Goal: Task Accomplishment & Management: Manage account settings

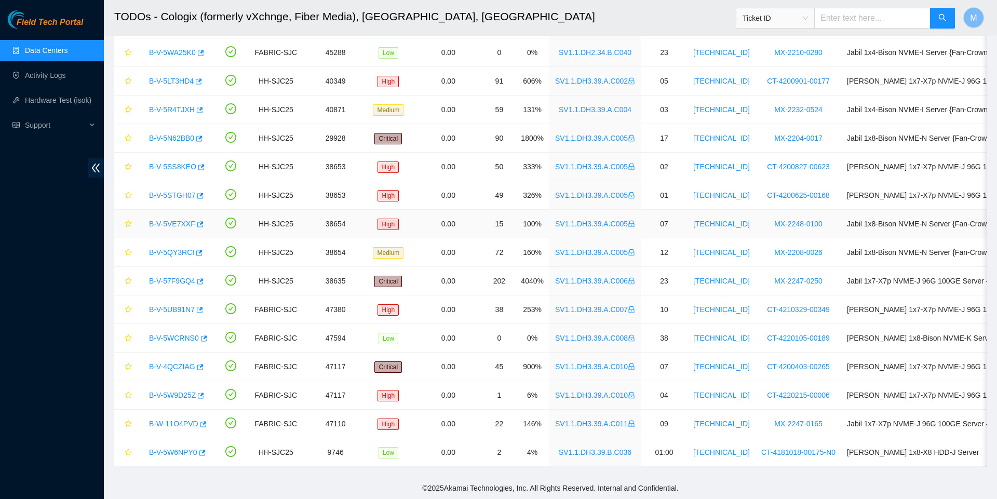
scroll to position [269, 0]
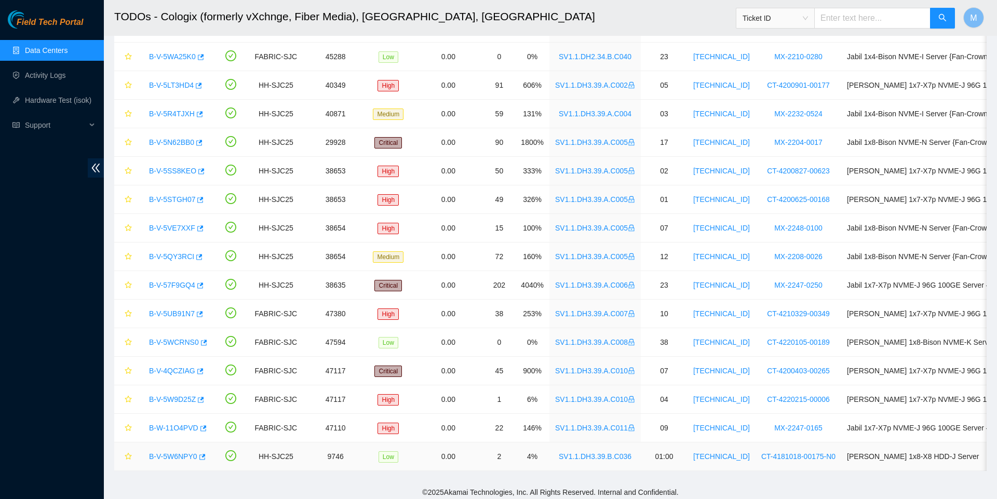
click at [173, 458] on link "B-V-5W6NPY0" at bounding box center [173, 456] width 48 height 8
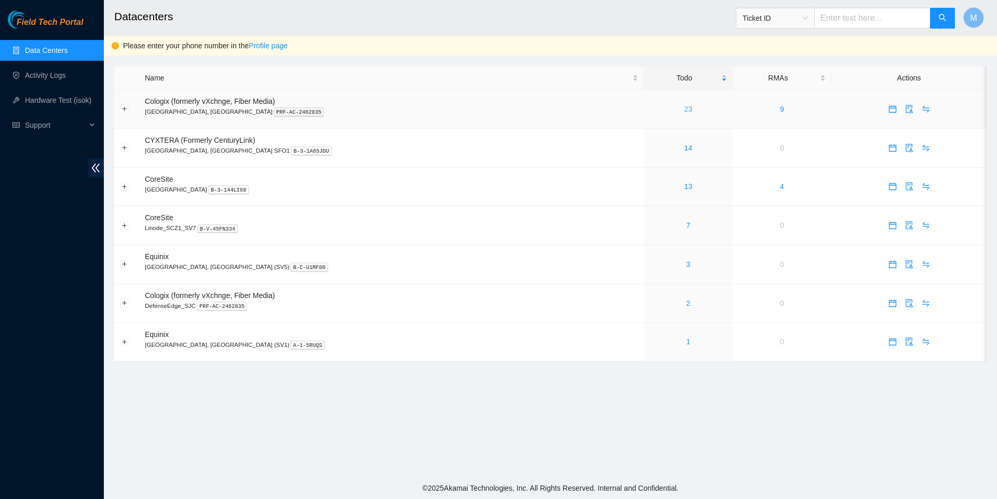
click at [684, 109] on link "23" at bounding box center [688, 109] width 8 height 8
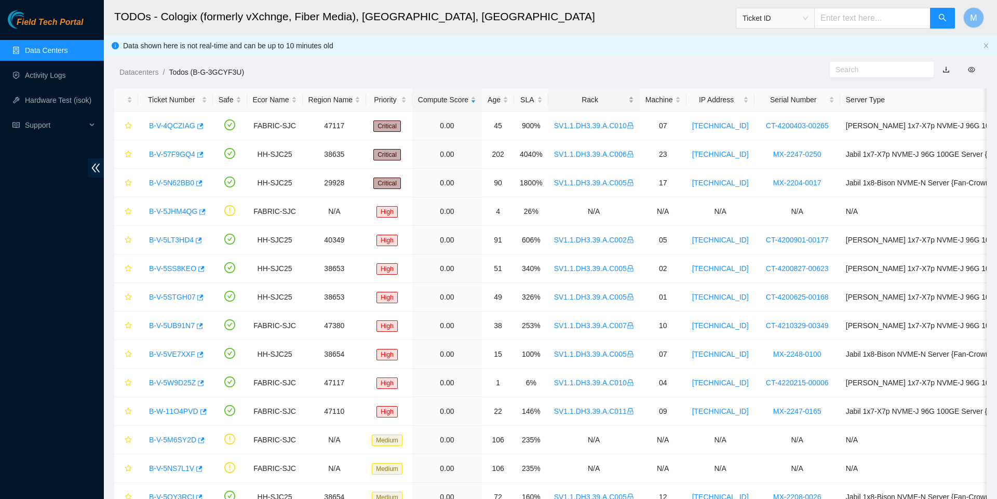
click at [619, 98] on div "Rack" at bounding box center [594, 99] width 80 height 11
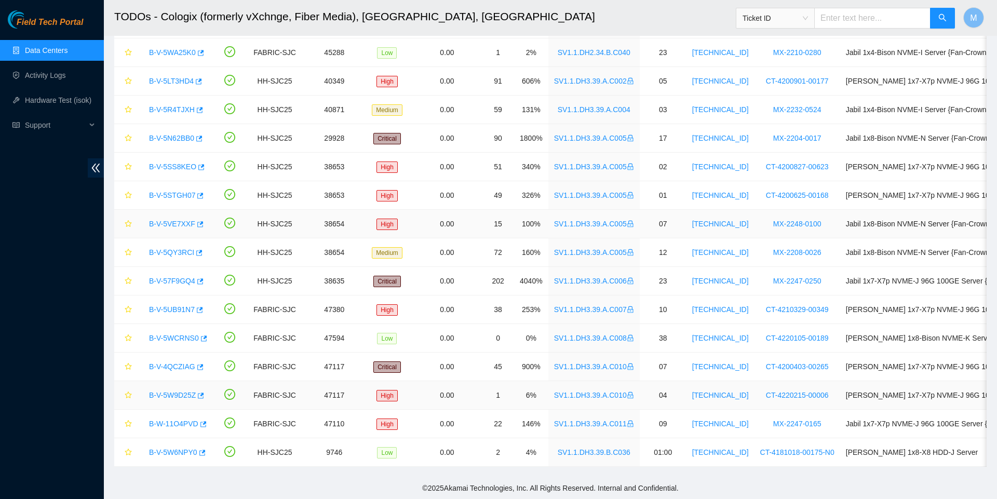
scroll to position [307, 0]
click at [170, 451] on link "B-V-5W6NPY0" at bounding box center [173, 452] width 48 height 8
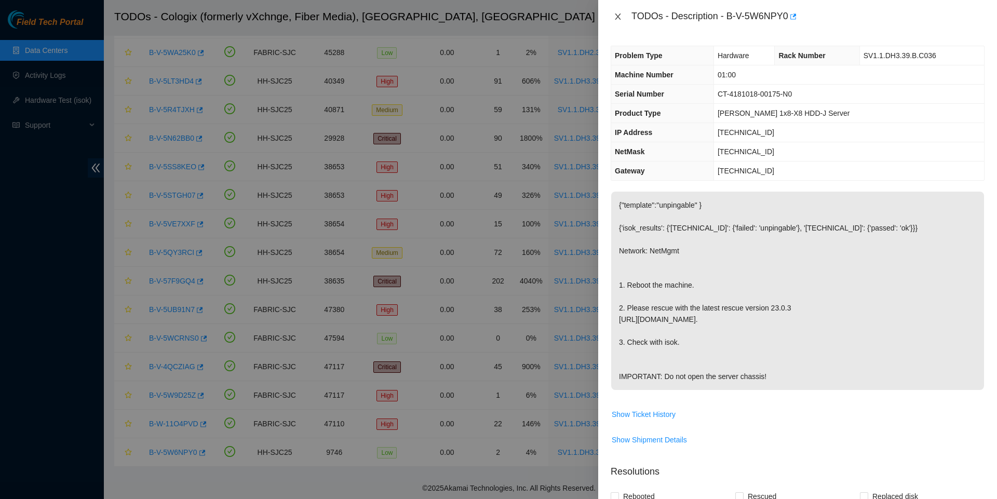
click at [618, 17] on icon "close" at bounding box center [618, 16] width 6 height 6
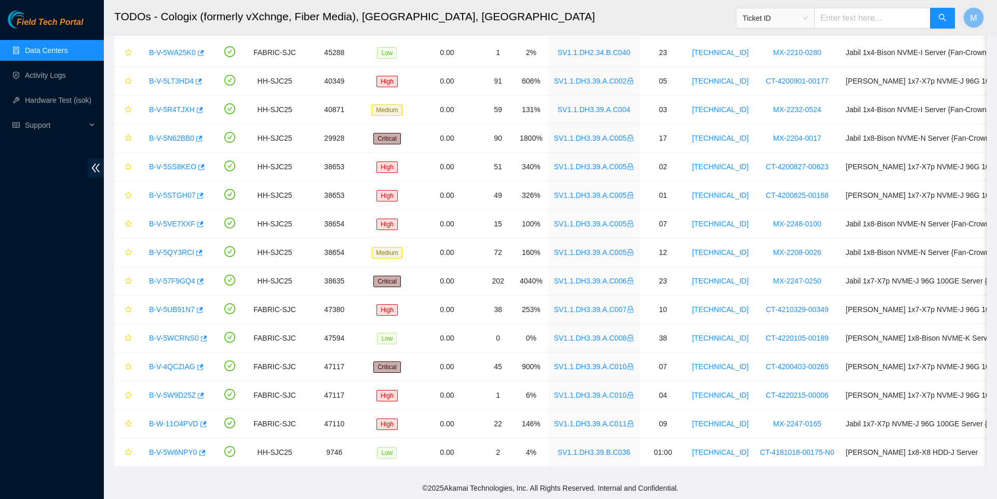
click at [44, 38] on ul "Data Centers Activity Logs Hardware Test (isok) Support" at bounding box center [52, 88] width 104 height 100
click at [46, 50] on link "Data Centers" at bounding box center [46, 50] width 43 height 8
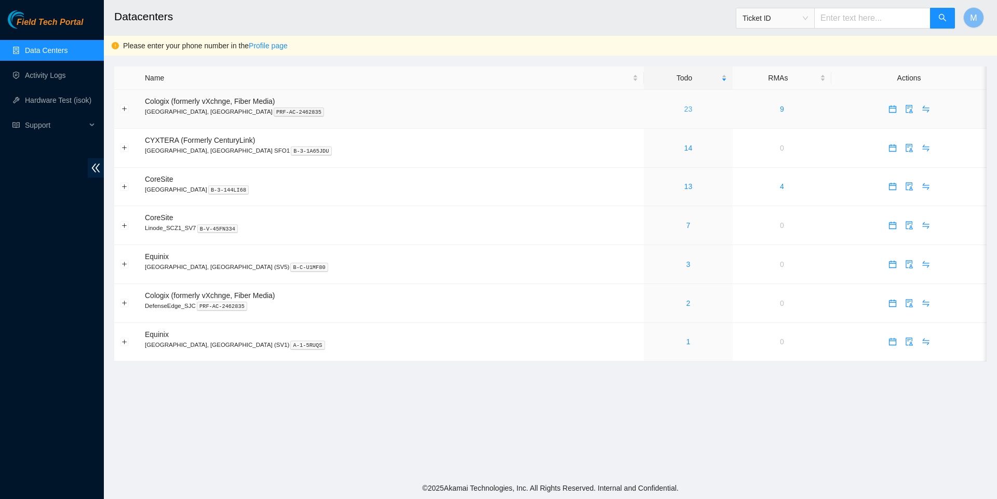
click at [684, 107] on link "23" at bounding box center [688, 109] width 8 height 8
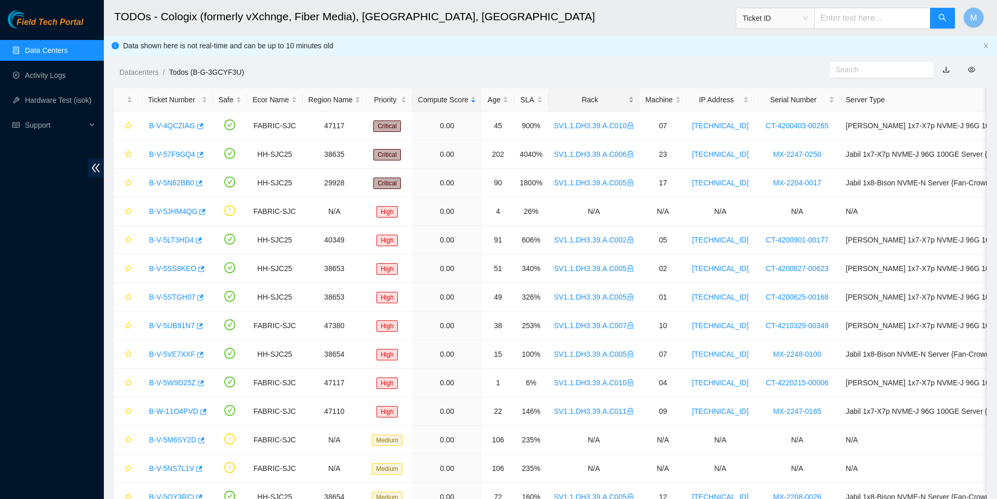
click at [628, 94] on div "Rack" at bounding box center [594, 99] width 80 height 11
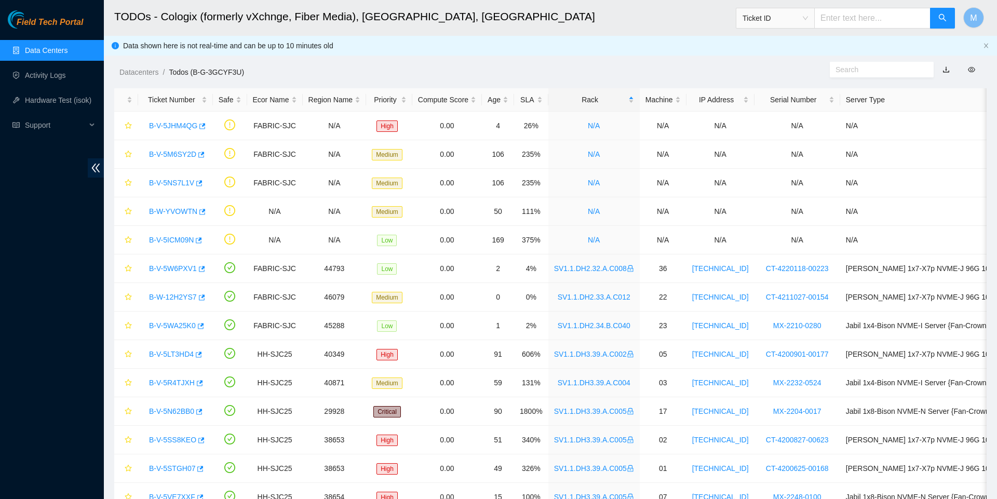
click at [61, 52] on link "Data Centers" at bounding box center [46, 50] width 43 height 8
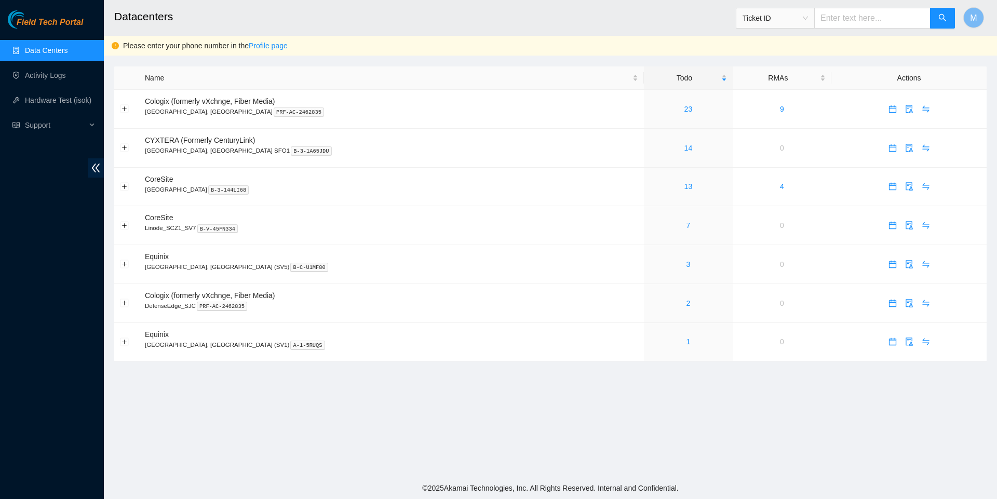
click at [512, 462] on main "Datacenters Ticket ID M Please enter your phone number in the Profile page Name…" at bounding box center [550, 238] width 893 height 477
click at [684, 113] on link "23" at bounding box center [688, 109] width 8 height 8
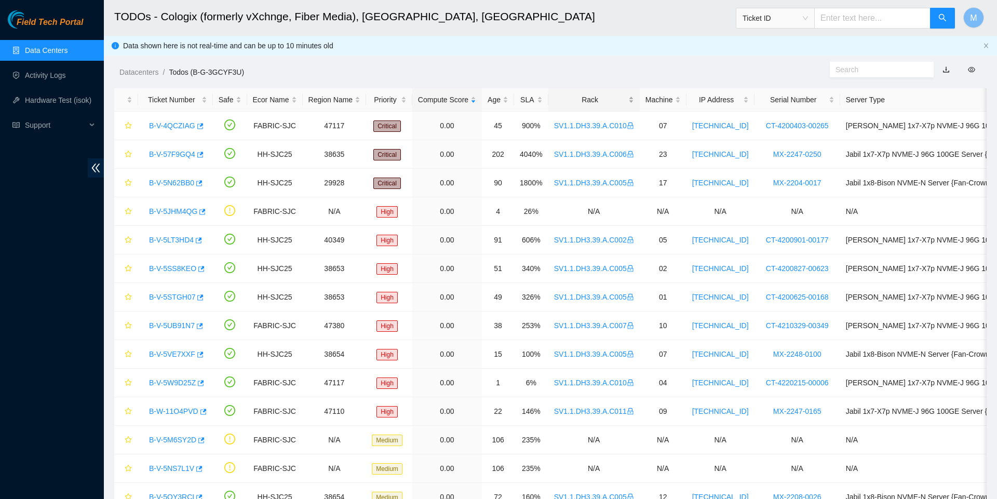
click at [622, 104] on div "Rack" at bounding box center [594, 99] width 80 height 11
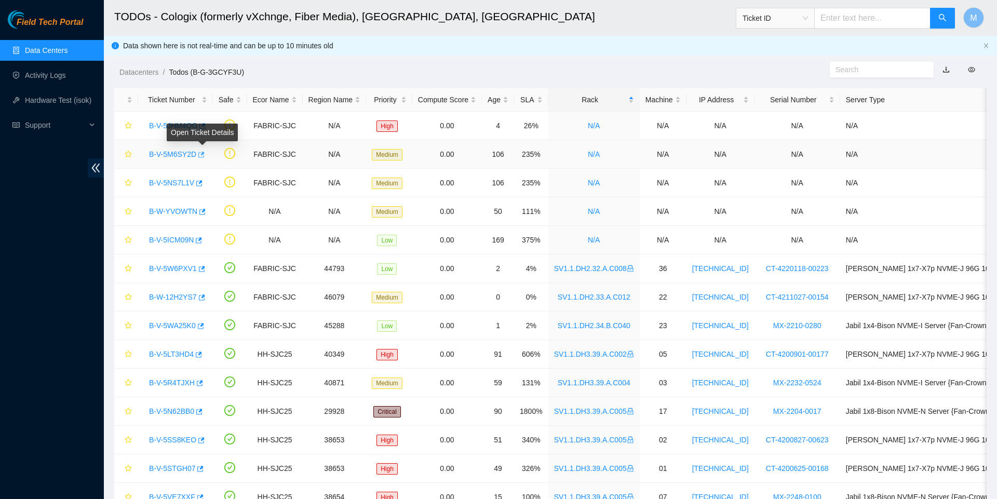
click at [204, 157] on icon "button" at bounding box center [200, 154] width 7 height 7
click at [205, 155] on icon "button" at bounding box center [201, 155] width 6 height 6
click at [206, 184] on body "Field Tech Portal Data Centers Activity Logs Hardware Test (isok) Support TODOs…" at bounding box center [498, 249] width 997 height 499
click at [202, 185] on icon "button" at bounding box center [198, 183] width 7 height 7
click at [205, 128] on icon "button" at bounding box center [201, 126] width 7 height 7
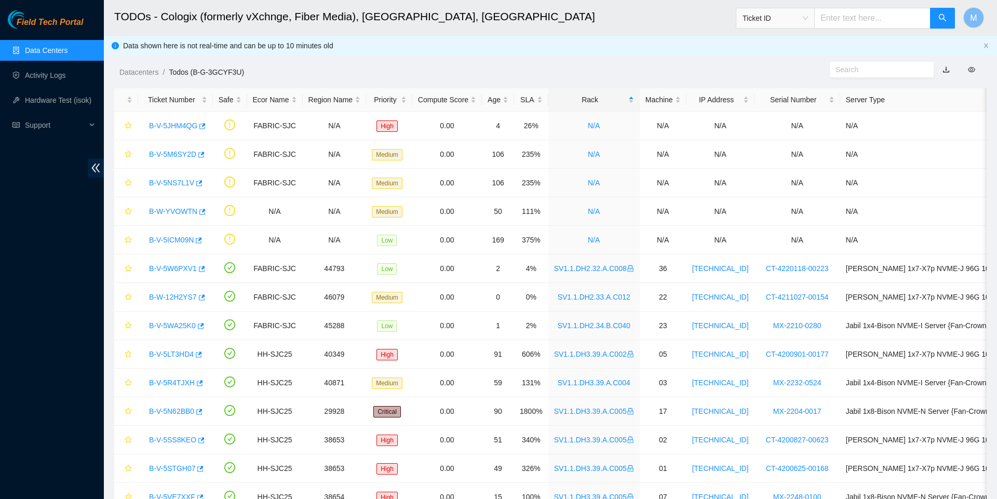
click at [63, 46] on link "Data Centers" at bounding box center [46, 50] width 43 height 8
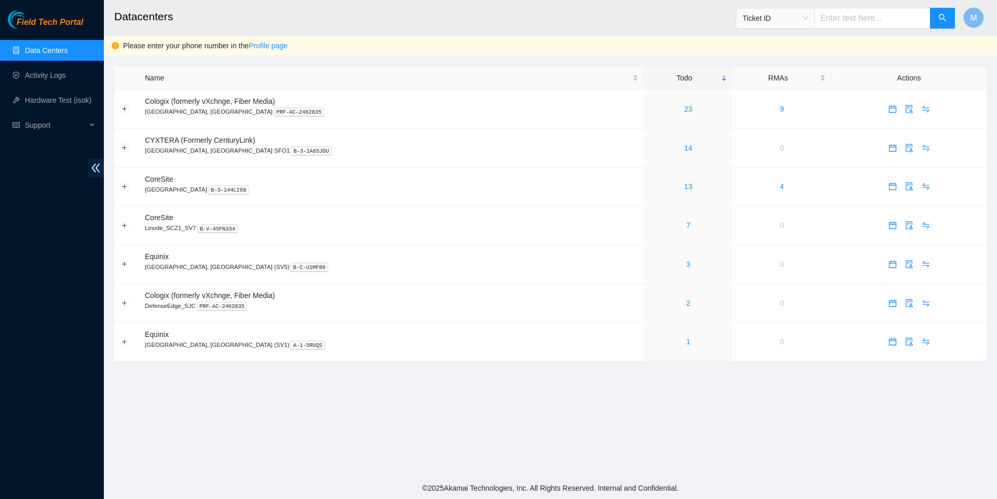
click at [64, 52] on link "Data Centers" at bounding box center [46, 50] width 43 height 8
click at [61, 101] on link "Hardware Test (isok)" at bounding box center [58, 100] width 66 height 8
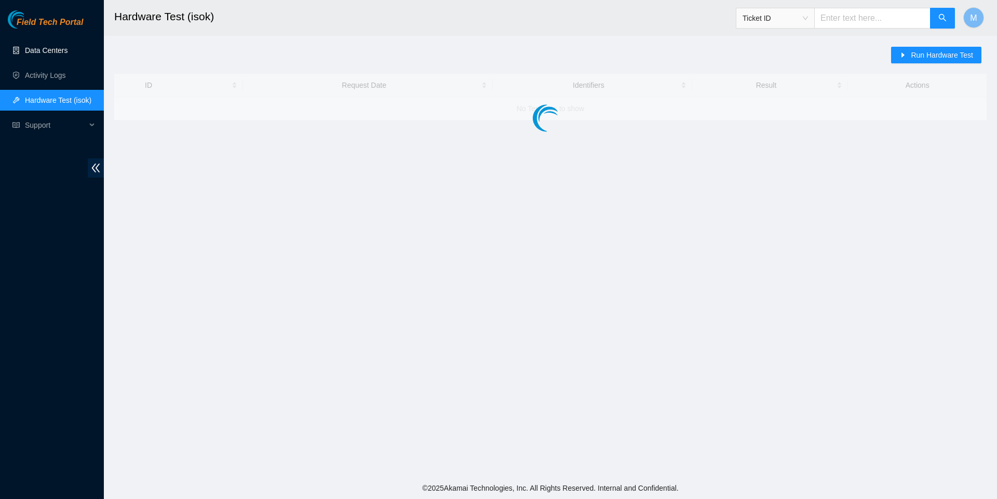
click at [44, 50] on link "Data Centers" at bounding box center [46, 50] width 43 height 8
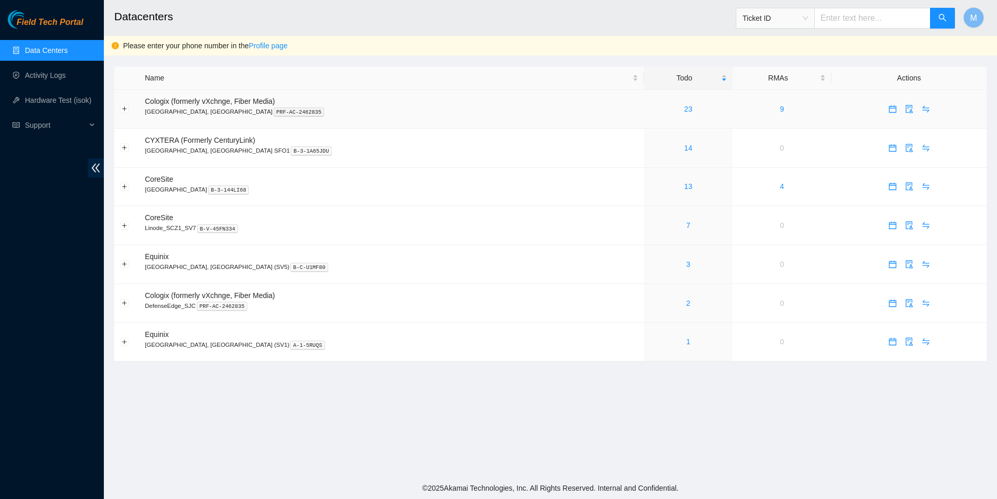
click at [650, 114] on div "23" at bounding box center [688, 108] width 77 height 11
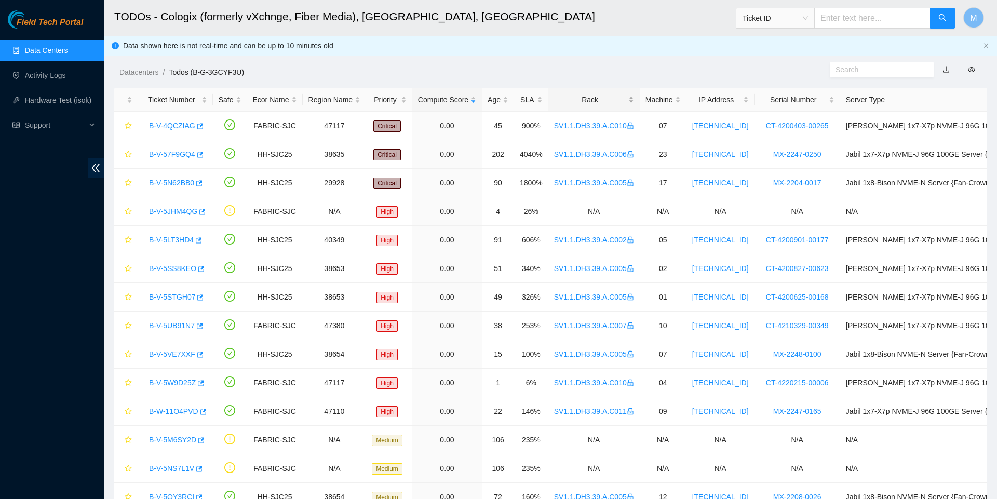
click at [634, 105] on div "Rack" at bounding box center [594, 99] width 80 height 11
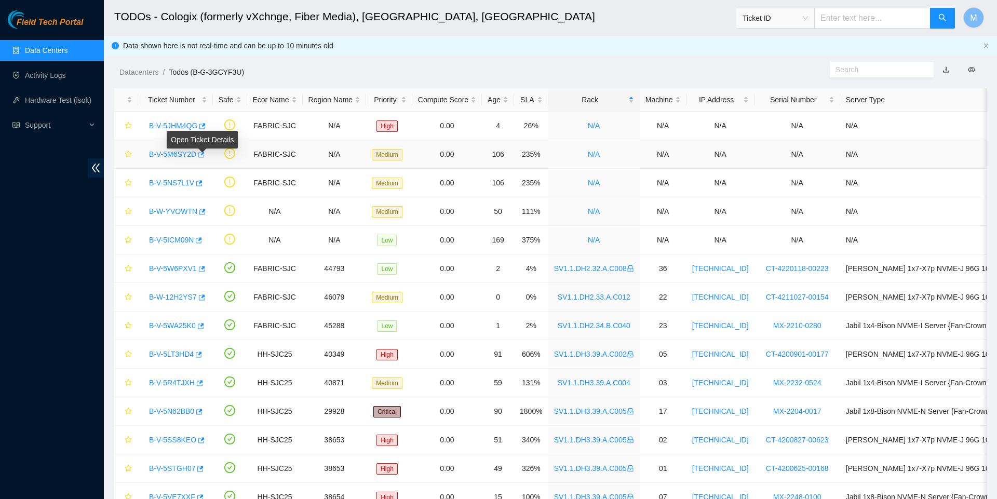
click at [205, 157] on icon "button" at bounding box center [201, 155] width 6 height 6
click at [205, 183] on body "Field Tech Portal Data Centers Activity Logs Hardware Test (isok) Support TODOs…" at bounding box center [498, 249] width 997 height 499
click at [202, 183] on icon "button" at bounding box center [199, 183] width 6 height 6
click at [204, 212] on icon "button" at bounding box center [201, 211] width 7 height 7
click at [201, 245] on span "button" at bounding box center [197, 241] width 7 height 8
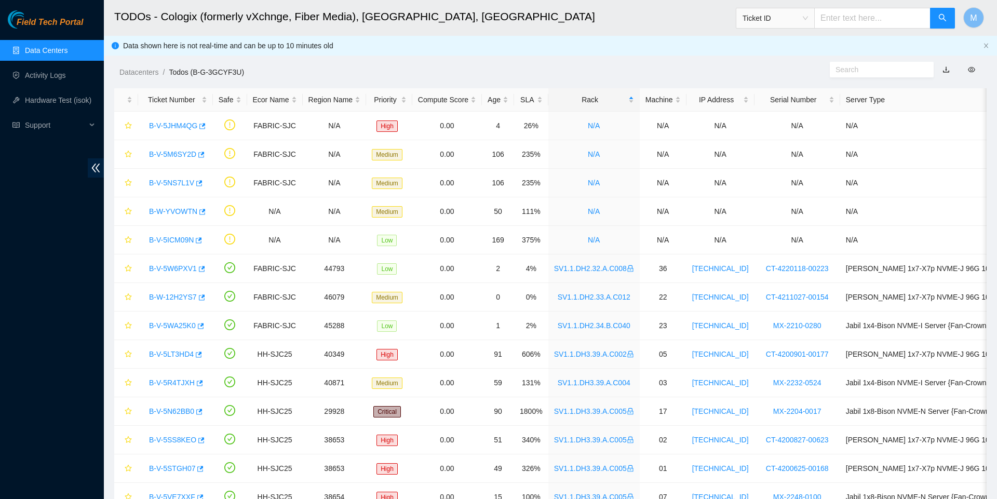
click at [651, 0] on h2 "TODOs - Cologix (formerly vXchnge, Fiber Media), [GEOGRAPHIC_DATA], [GEOGRAPHIC…" at bounding box center [455, 16] width 683 height 33
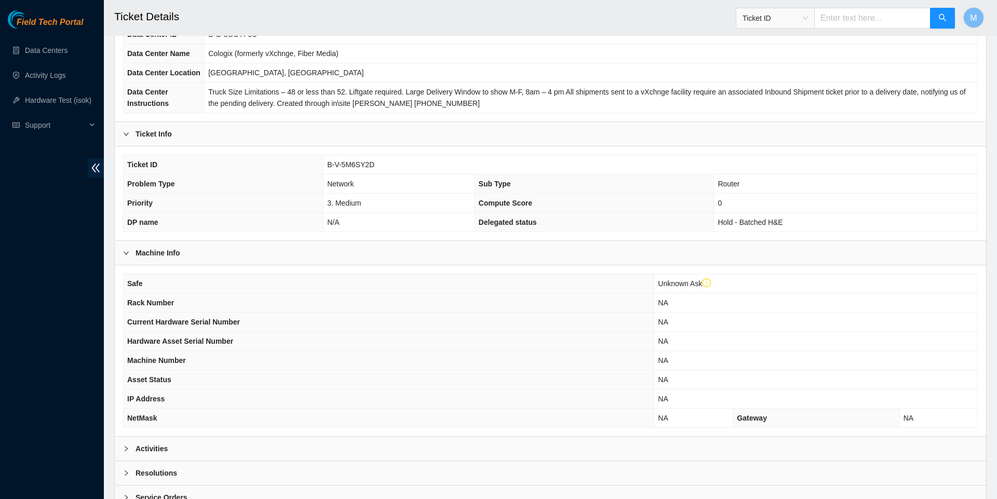
scroll to position [208, 0]
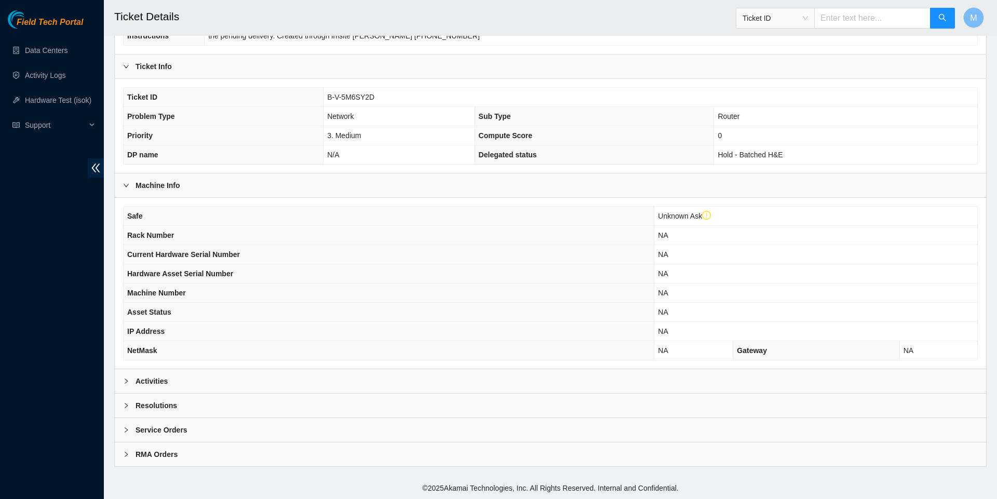
click at [127, 384] on span "right" at bounding box center [126, 381] width 6 height 6
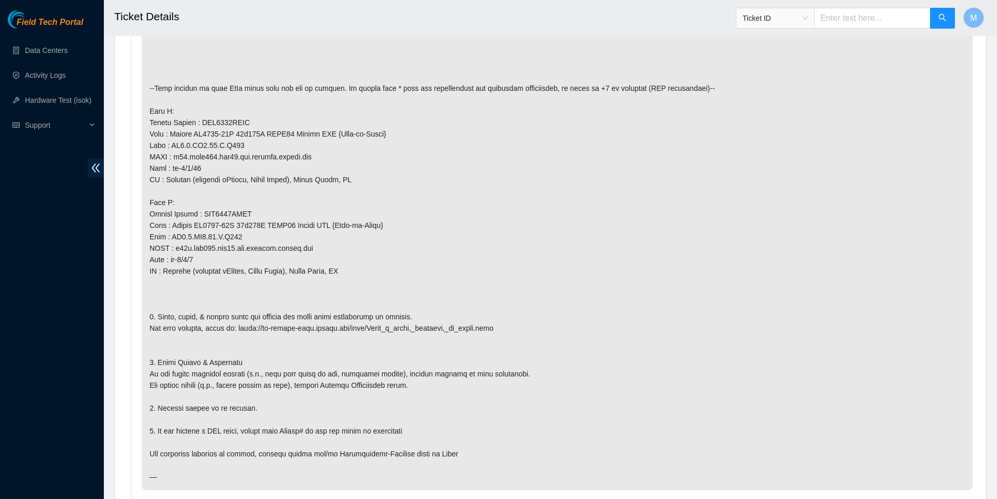
scroll to position [657, 0]
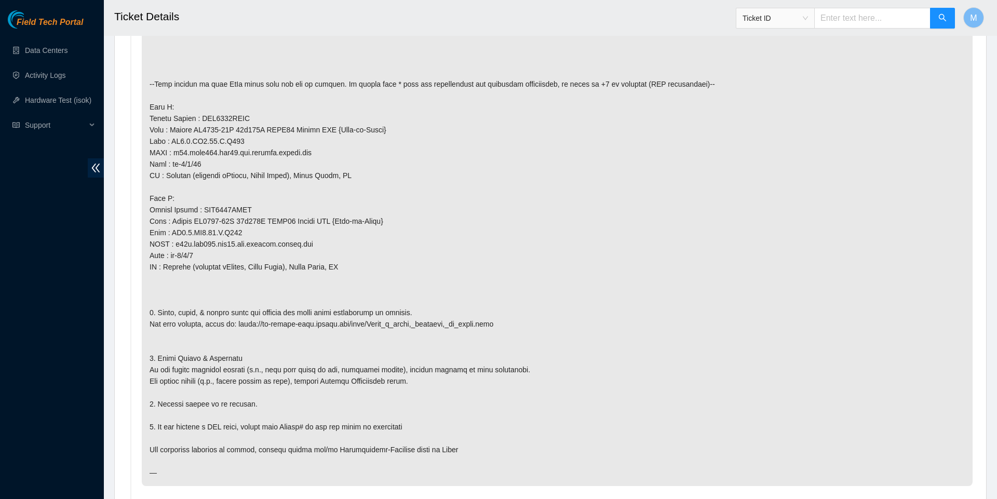
click at [862, 0] on header "Ticket Details Ticket ID M" at bounding box center [602, 18] width 997 height 36
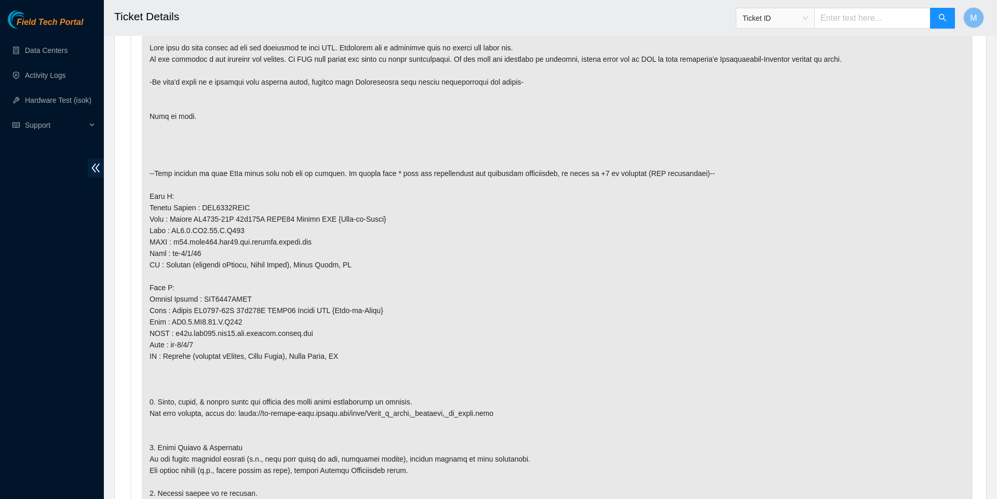
scroll to position [569, 0]
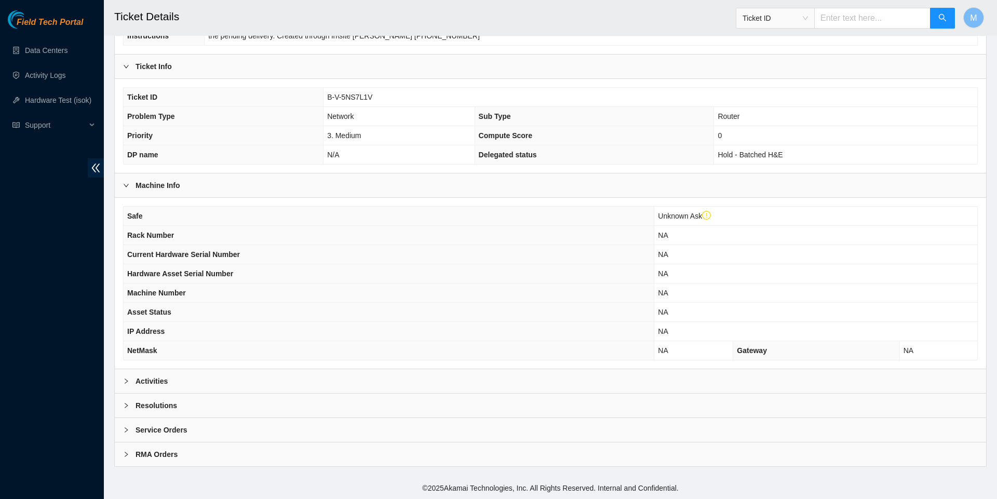
scroll to position [218, 0]
click at [127, 380] on icon "right" at bounding box center [126, 381] width 6 height 6
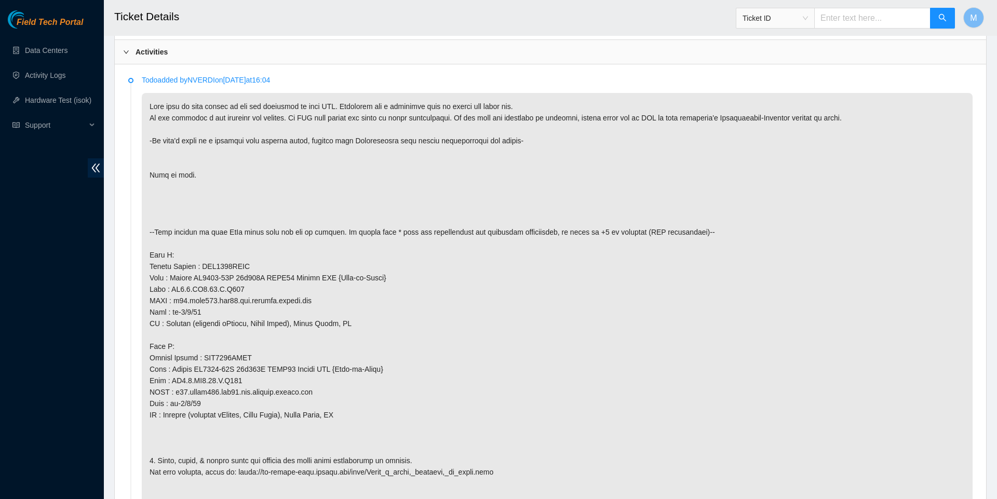
scroll to position [509, 0]
click at [655, 0] on h2 "Ticket Details" at bounding box center [455, 16] width 683 height 33
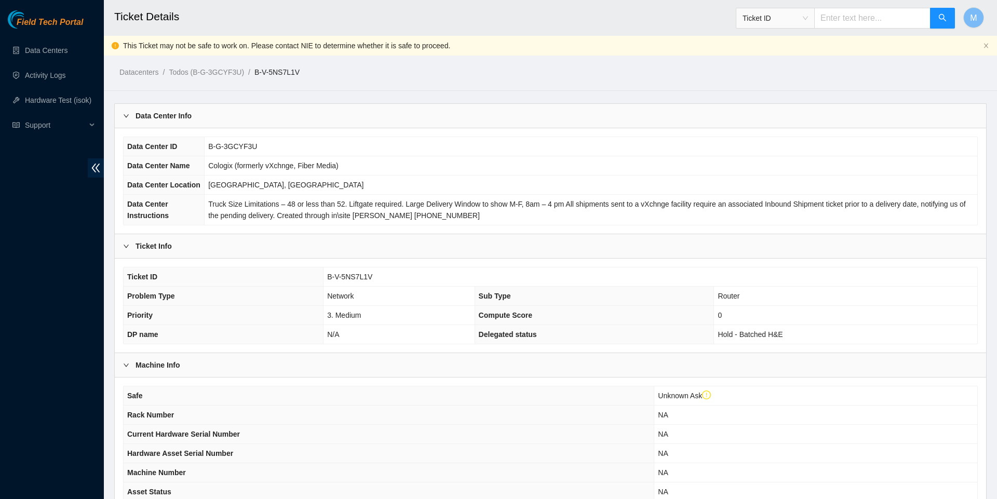
scroll to position [0, 0]
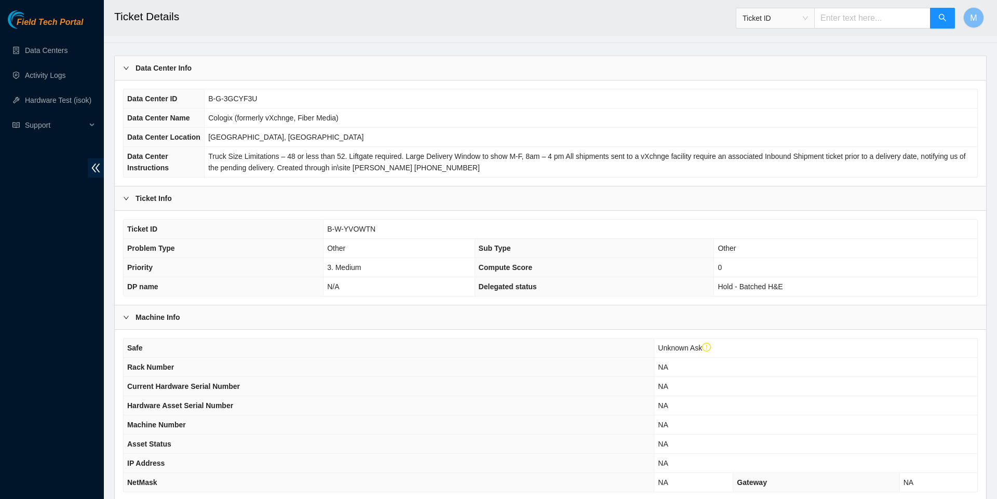
scroll to position [218, 0]
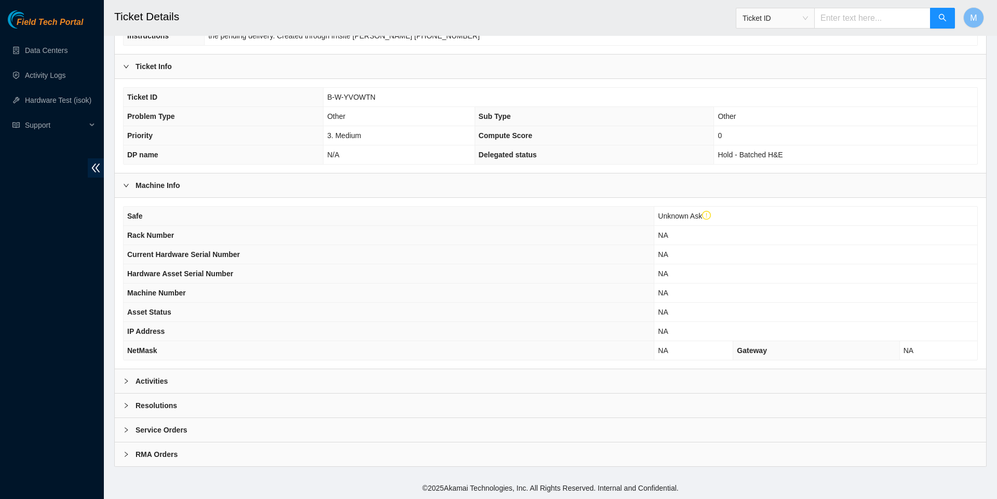
click at [125, 378] on icon "right" at bounding box center [126, 381] width 6 height 6
click at [124, 383] on div at bounding box center [129, 380] width 12 height 11
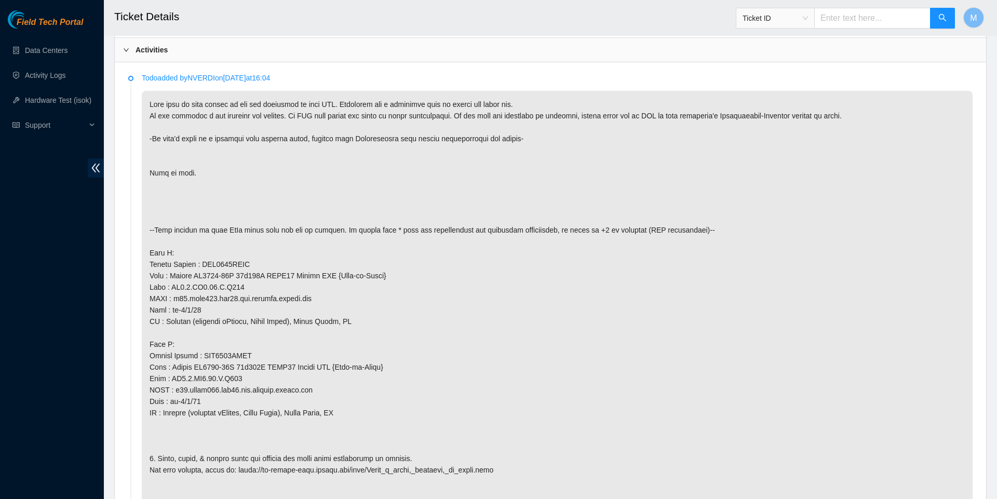
scroll to position [514, 0]
